Goal: Information Seeking & Learning: Learn about a topic

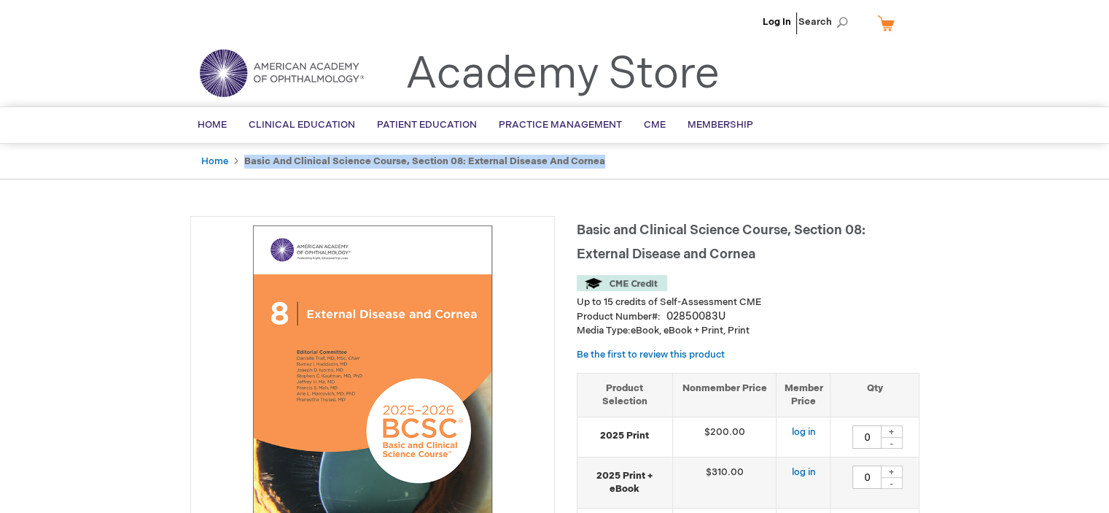
drag, startPoint x: 243, startPoint y: 160, endPoint x: 642, endPoint y: 154, distance: 398.9
click at [642, 154] on ul "Home Basic and Clinical Science Course, Section 08: External Disease and Cornea" at bounding box center [554, 162] width 729 height 36
copy strong "Basic and Clinical Science Course, Section 08: External Disease and Cornea"
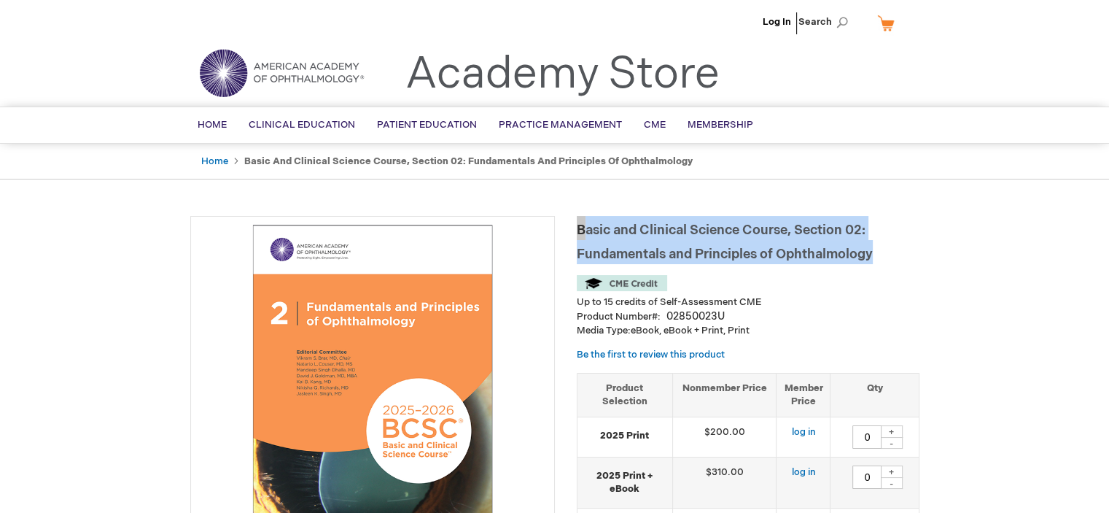
drag, startPoint x: 576, startPoint y: 225, endPoint x: 910, endPoint y: 262, distance: 336.0
click at [910, 262] on h1 "Basic and Clinical Science Course, Section 02: Fundamentals and Principles of O…" at bounding box center [748, 240] width 343 height 48
